Goal: Browse casually

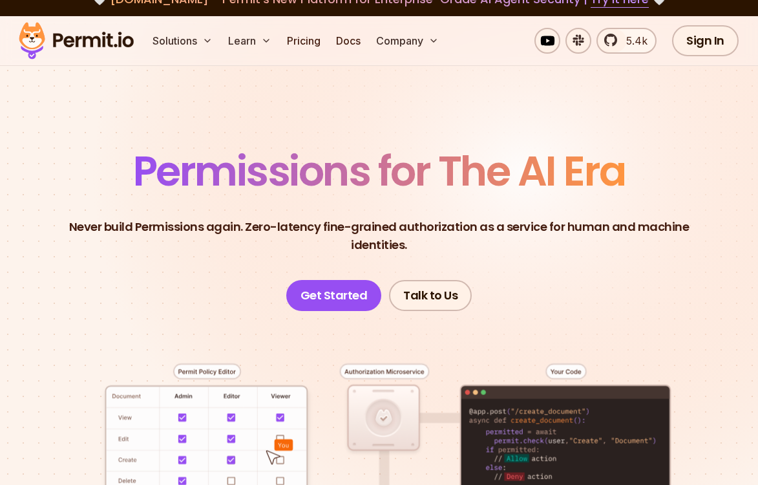
scroll to position [198, 0]
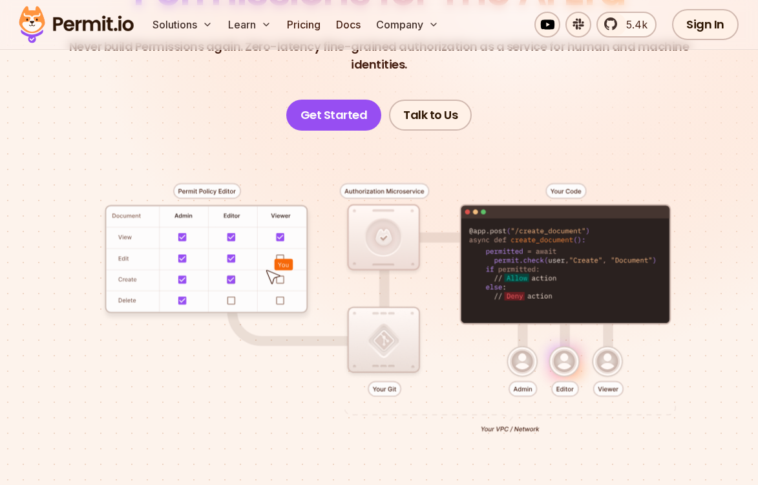
drag, startPoint x: 496, startPoint y: 299, endPoint x: 517, endPoint y: 247, distance: 55.3
click at [512, 250] on div at bounding box center [379, 328] width 696 height 395
drag, startPoint x: 534, startPoint y: 249, endPoint x: 571, endPoint y: 225, distance: 44.3
click at [460, 280] on div at bounding box center [379, 328] width 696 height 395
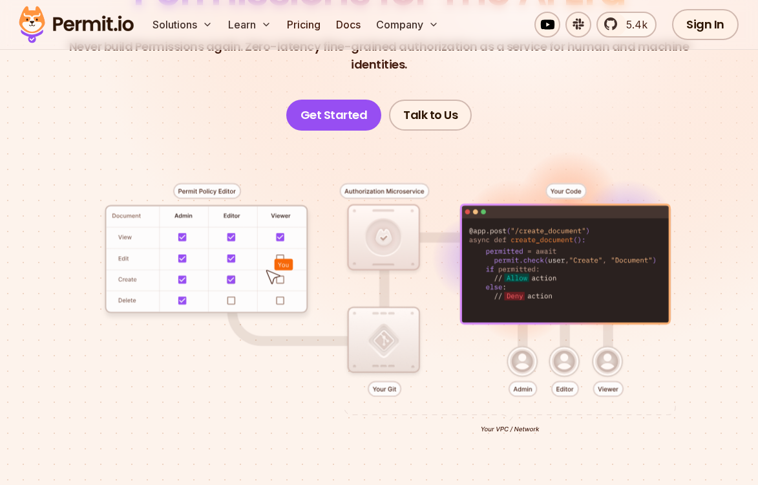
drag, startPoint x: 679, startPoint y: 187, endPoint x: 688, endPoint y: 280, distance: 93.5
click at [689, 280] on div at bounding box center [379, 328] width 696 height 395
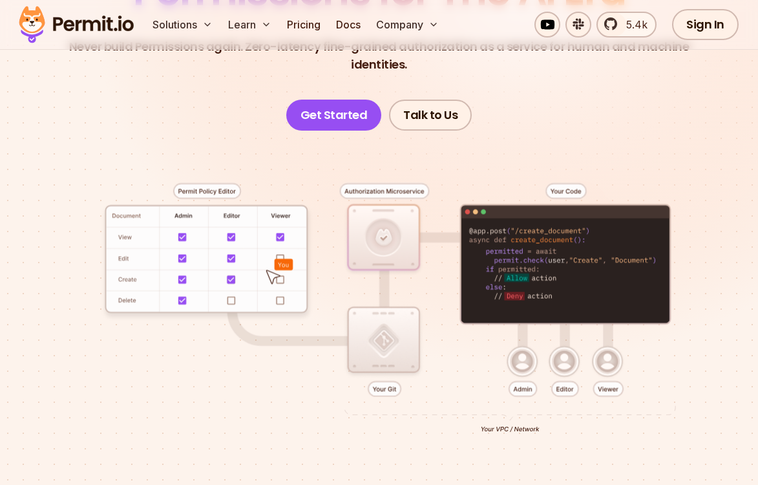
drag, startPoint x: 563, startPoint y: 344, endPoint x: 683, endPoint y: 440, distance: 153.1
click at [694, 447] on div at bounding box center [379, 328] width 696 height 395
click at [522, 318] on div at bounding box center [379, 328] width 696 height 395
click at [524, 343] on div at bounding box center [379, 328] width 696 height 395
drag, startPoint x: 562, startPoint y: 348, endPoint x: 598, endPoint y: 342, distance: 36.7
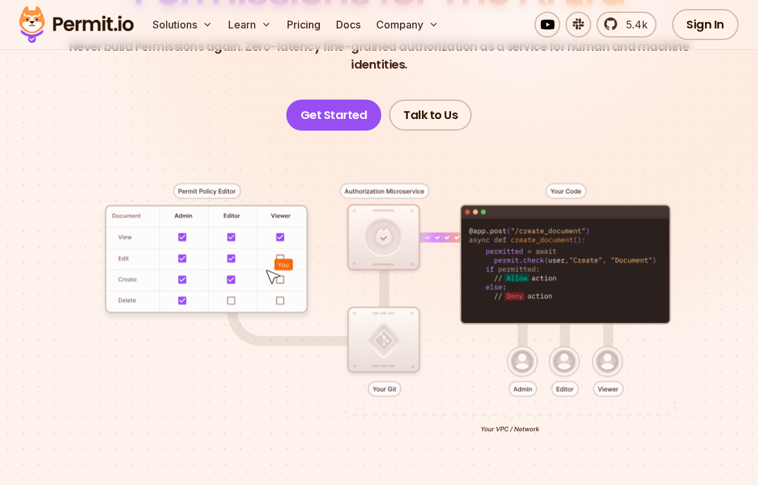
click at [563, 348] on div at bounding box center [379, 328] width 696 height 395
click at [605, 341] on div at bounding box center [379, 328] width 696 height 395
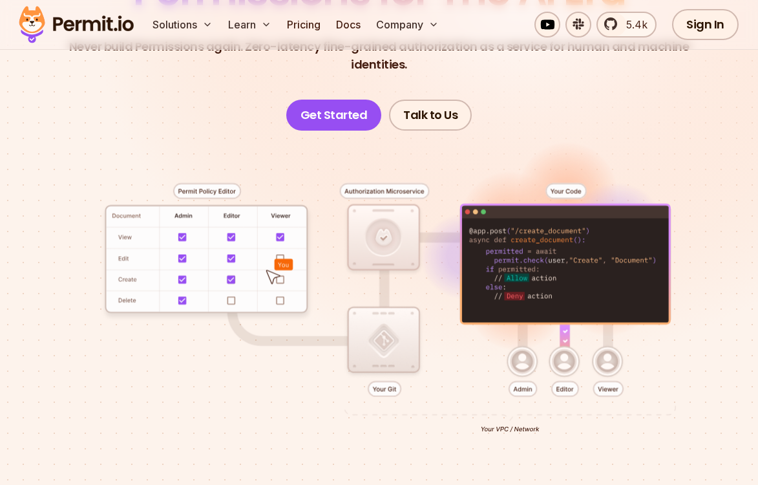
click at [567, 169] on div at bounding box center [379, 328] width 696 height 395
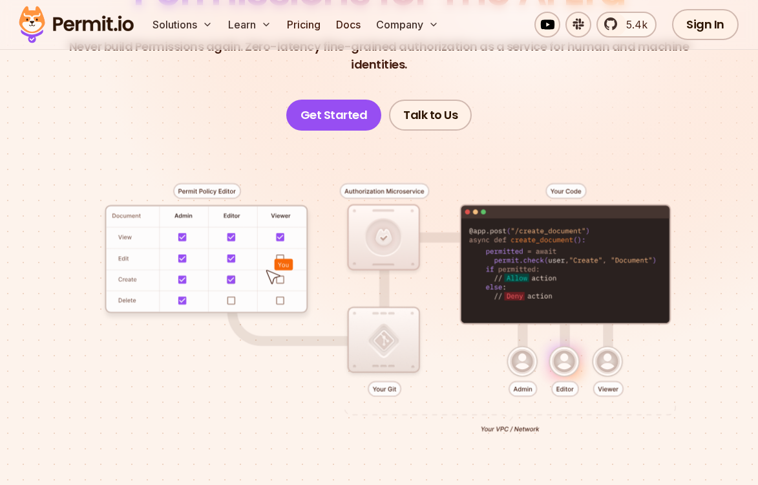
click at [366, 176] on div at bounding box center [379, 328] width 696 height 395
drag, startPoint x: 390, startPoint y: 377, endPoint x: 386, endPoint y: 372, distance: 7.0
click at [390, 377] on div at bounding box center [379, 328] width 696 height 395
drag, startPoint x: 218, startPoint y: 173, endPoint x: 212, endPoint y: 197, distance: 25.2
click at [218, 173] on div at bounding box center [379, 328] width 696 height 395
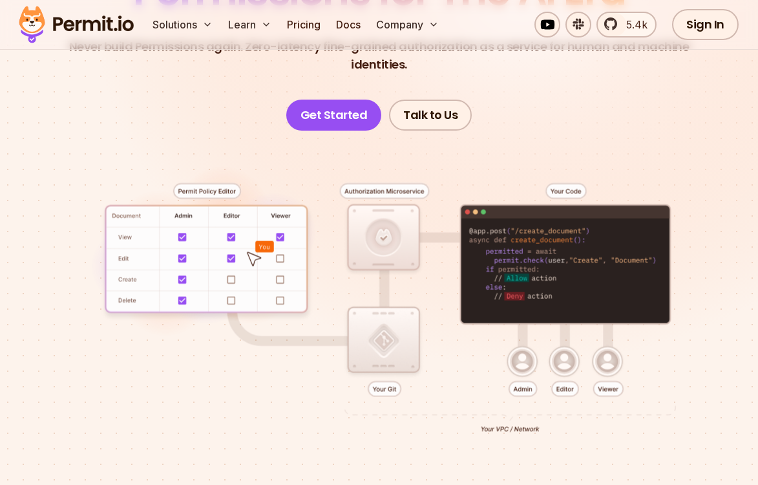
drag, startPoint x: 196, startPoint y: 271, endPoint x: 201, endPoint y: 243, distance: 28.2
click at [198, 261] on div at bounding box center [379, 328] width 696 height 395
